Goal: Task Accomplishment & Management: Manage account settings

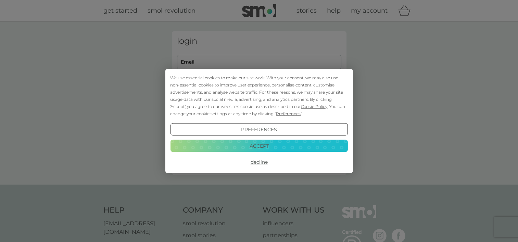
type input "juliestevens626@btinternet.com"
click at [247, 144] on button "Accept" at bounding box center [258, 146] width 177 height 12
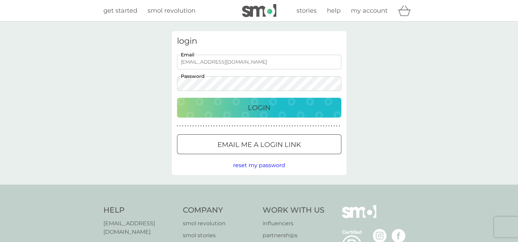
click at [250, 105] on p "Login" at bounding box center [259, 107] width 23 height 11
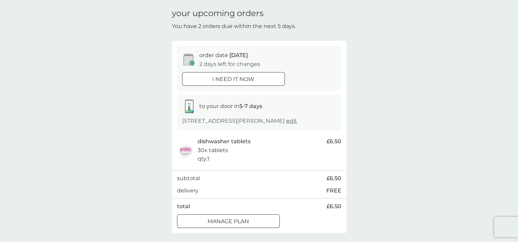
scroll to position [68, 0]
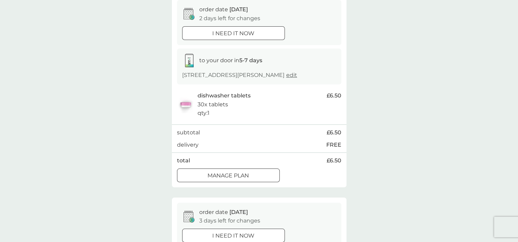
click at [240, 173] on p "Manage plan" at bounding box center [227, 175] width 41 height 9
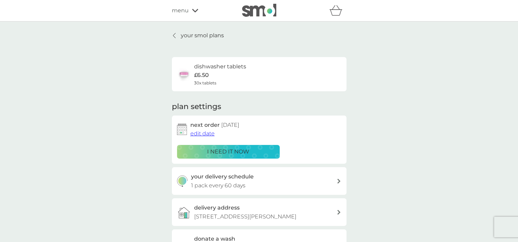
click at [206, 135] on span "edit date" at bounding box center [202, 133] width 24 height 7
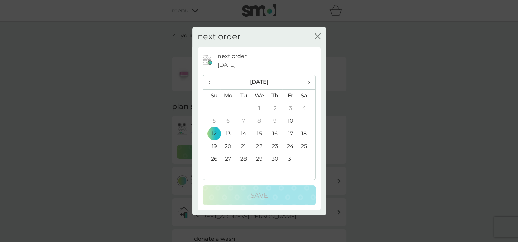
click at [307, 82] on span "›" at bounding box center [306, 82] width 7 height 14
click at [229, 119] on td "3" at bounding box center [228, 121] width 16 height 13
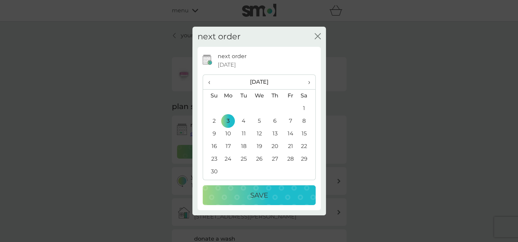
click at [265, 194] on p "Save" at bounding box center [259, 195] width 18 height 11
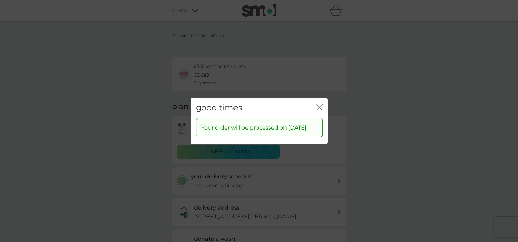
click at [319, 105] on icon "close" at bounding box center [320, 107] width 3 height 5
